Goal: Information Seeking & Learning: Learn about a topic

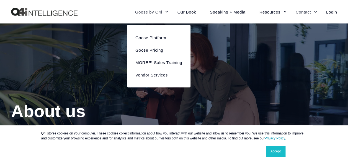
click at [164, 11] on link "Goose by Q4i" at bounding box center [149, 12] width 42 height 24
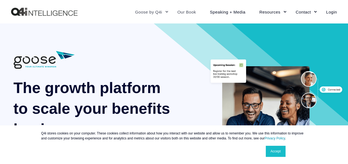
click at [188, 14] on link "Our Book" at bounding box center [186, 12] width 32 height 24
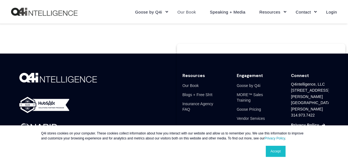
scroll to position [1992, 0]
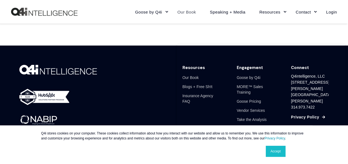
click at [275, 153] on link "Accept" at bounding box center [276, 151] width 20 height 11
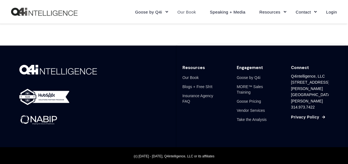
click at [46, 117] on img at bounding box center [38, 121] width 39 height 12
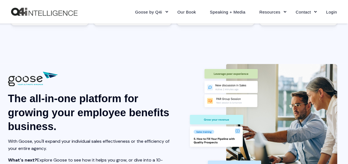
scroll to position [332, 0]
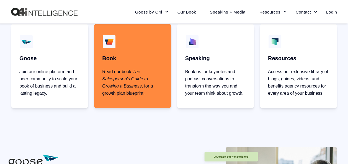
click at [107, 68] on p "Read our book, The Salesperson's Guide to Growing a Business , for a growth pla…" at bounding box center [132, 82] width 61 height 29
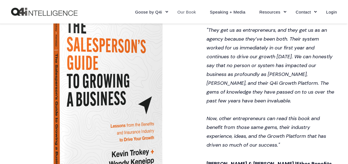
scroll to position [277, 0]
